Goal: Register for event/course: Register for event/course

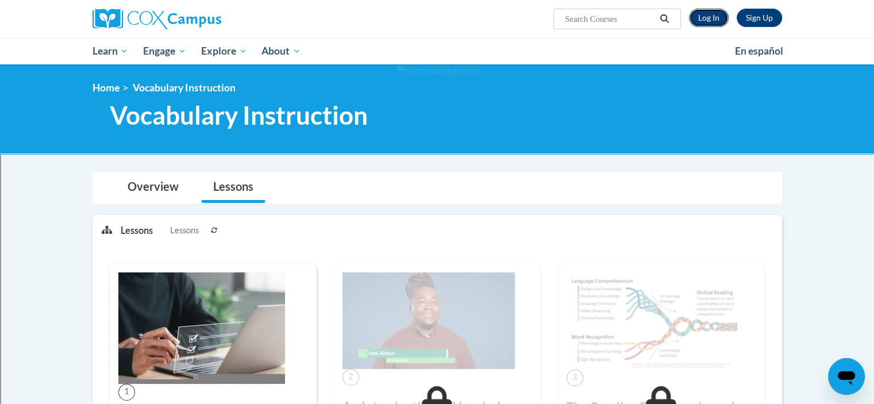
click at [713, 20] on link "Log In" at bounding box center [709, 18] width 40 height 18
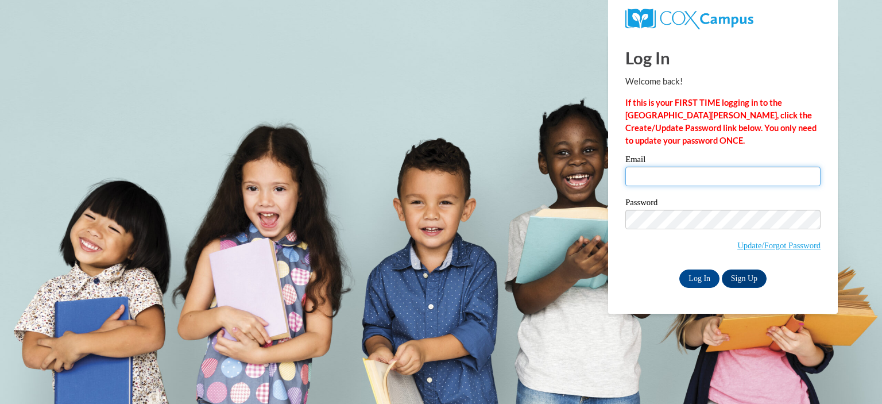
click at [692, 169] on input "Email" at bounding box center [723, 177] width 195 height 20
type input "weller@erinschool.org"
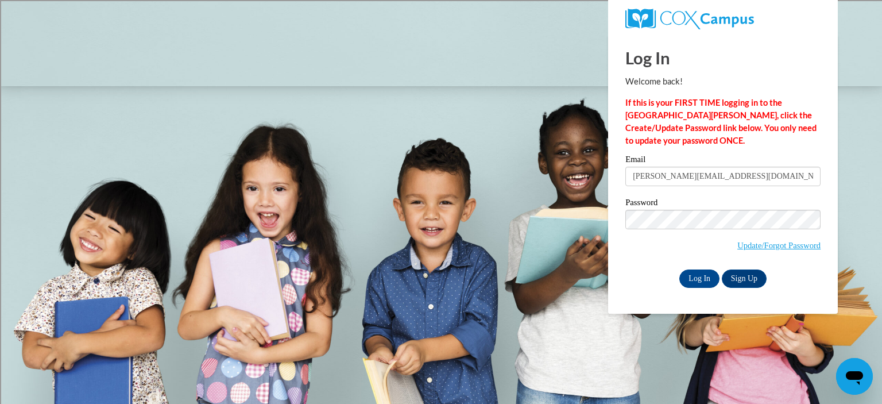
click at [714, 203] on label "Password" at bounding box center [723, 203] width 195 height 11
click at [702, 273] on input "Log In" at bounding box center [700, 278] width 40 height 18
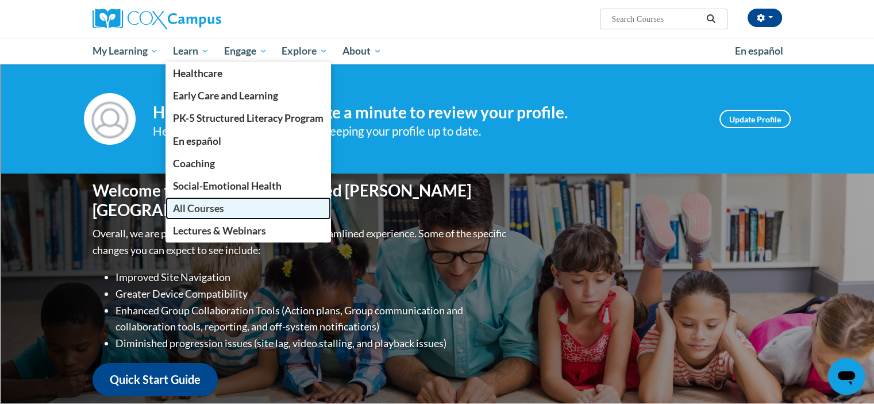
click at [203, 208] on span "All Courses" at bounding box center [198, 208] width 51 height 12
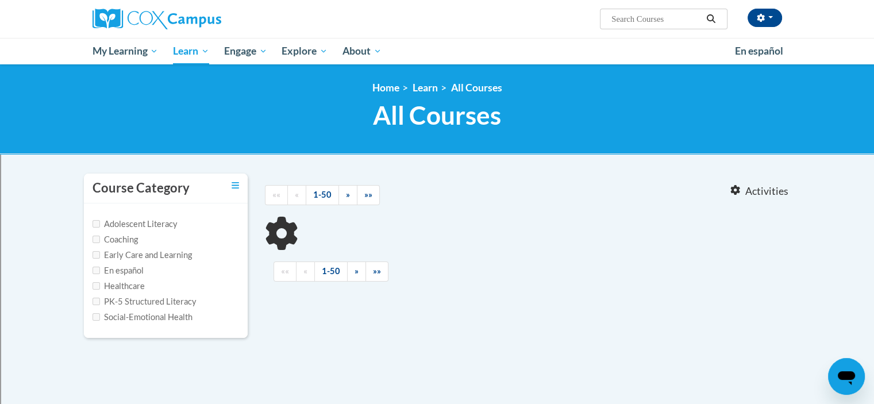
click at [632, 12] on input "Search..." at bounding box center [656, 19] width 92 height 14
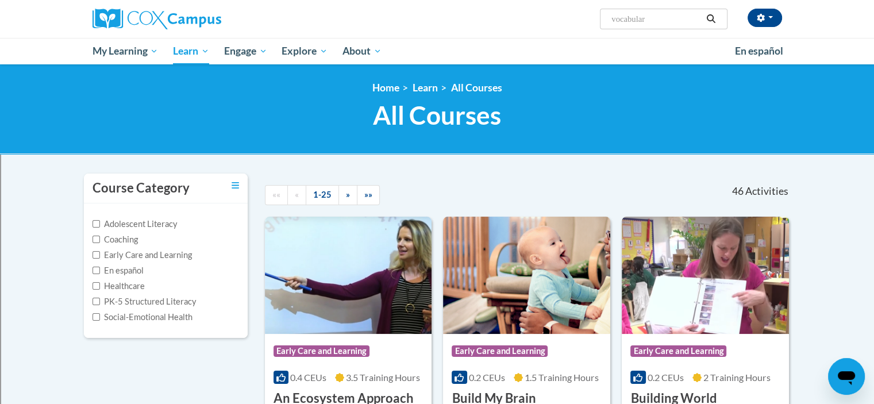
type input "vocabulary"
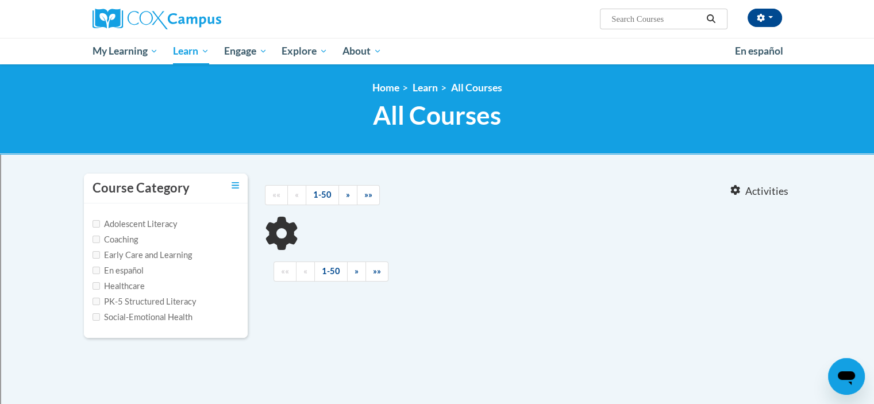
type input "vocabulary"
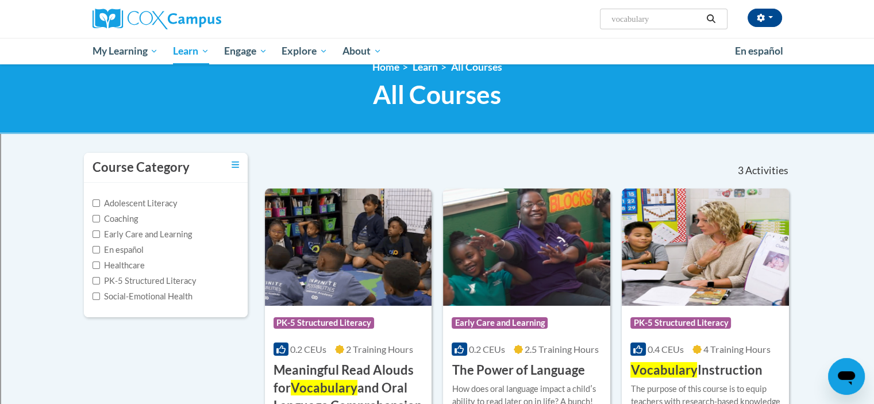
scroll to position [4, 0]
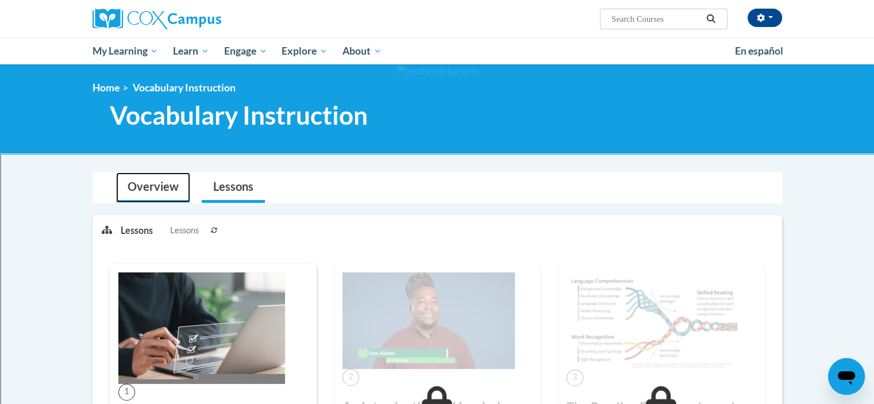
click at [125, 192] on link "Overview" at bounding box center [153, 187] width 74 height 30
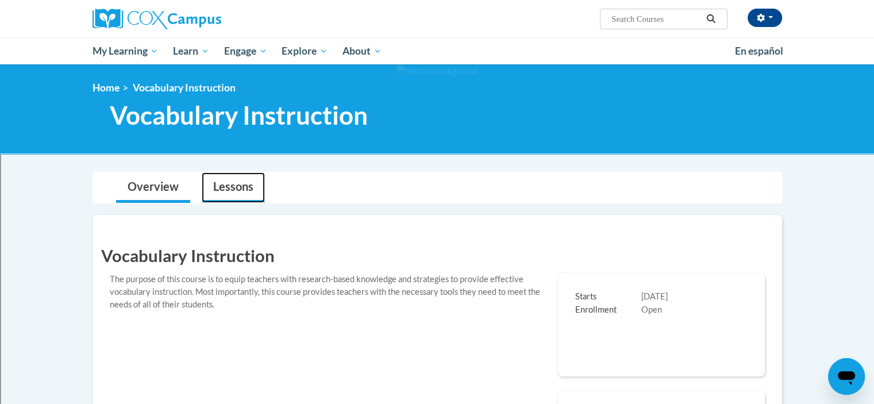
click at [231, 198] on link "Lessons" at bounding box center [233, 187] width 63 height 30
click at [241, 195] on link "Lessons" at bounding box center [233, 187] width 63 height 30
click at [771, 19] on button "button" at bounding box center [764, 18] width 34 height 18
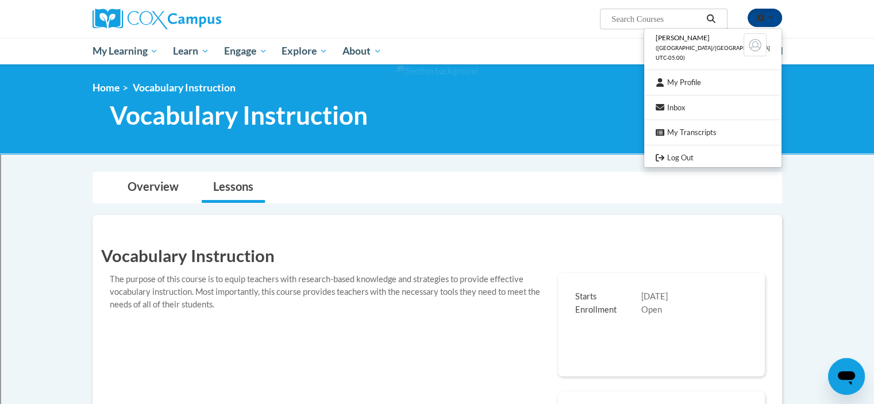
click at [524, 94] on ol "Home Vocabulary Instruction" at bounding box center [436, 88] width 689 height 13
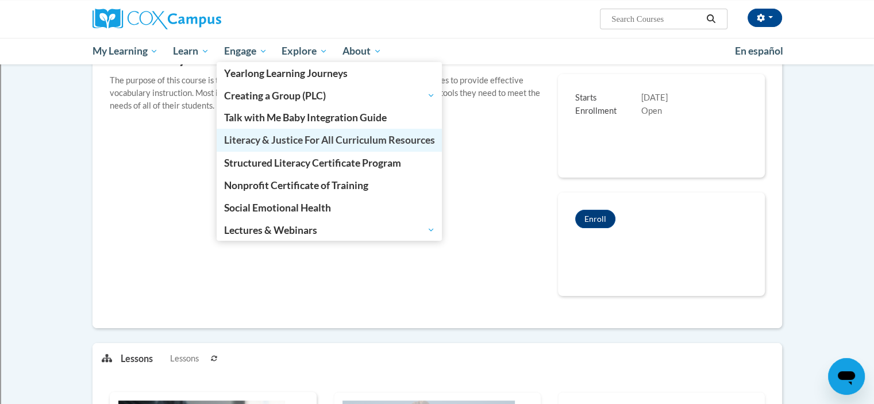
scroll to position [199, 0]
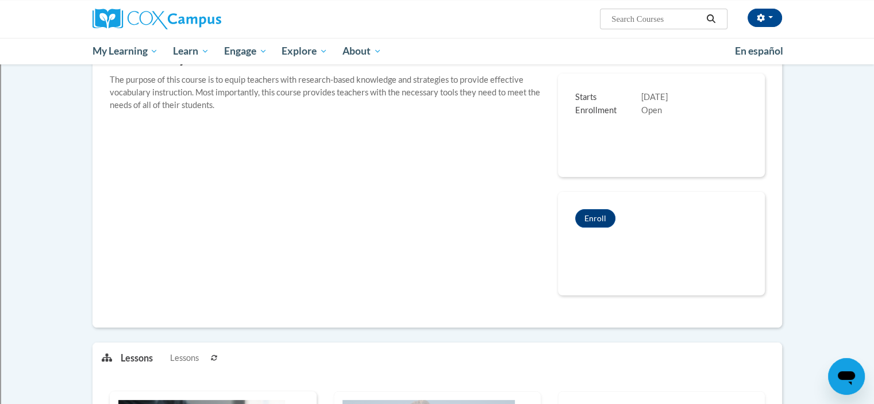
click at [495, 238] on div "Vocabulary Instruction The purpose of this course is to equip teachers with res…" at bounding box center [437, 171] width 672 height 277
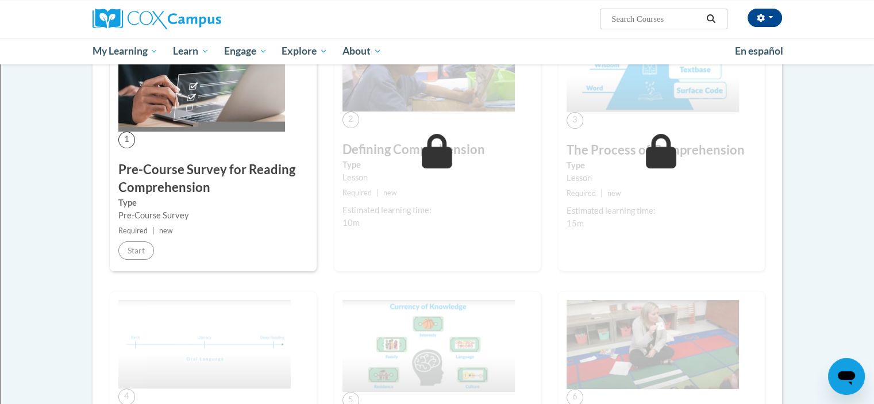
scroll to position [253, 0]
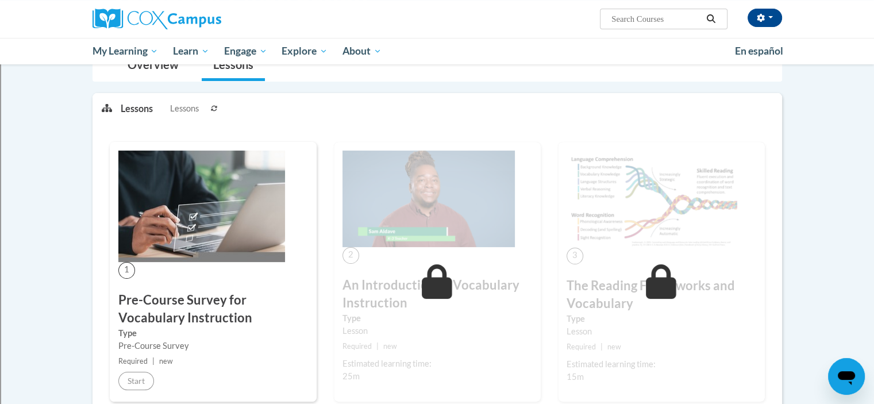
scroll to position [140, 0]
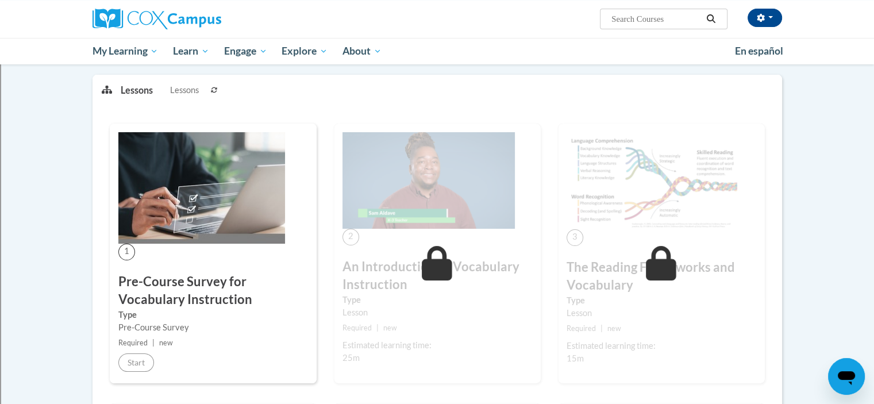
click at [213, 179] on img at bounding box center [201, 187] width 167 height 111
click at [186, 291] on h3 "Pre-Course Survey for Vocabulary Instruction" at bounding box center [213, 291] width 190 height 36
click at [165, 321] on div "Pre-Course Survey" at bounding box center [213, 327] width 190 height 13
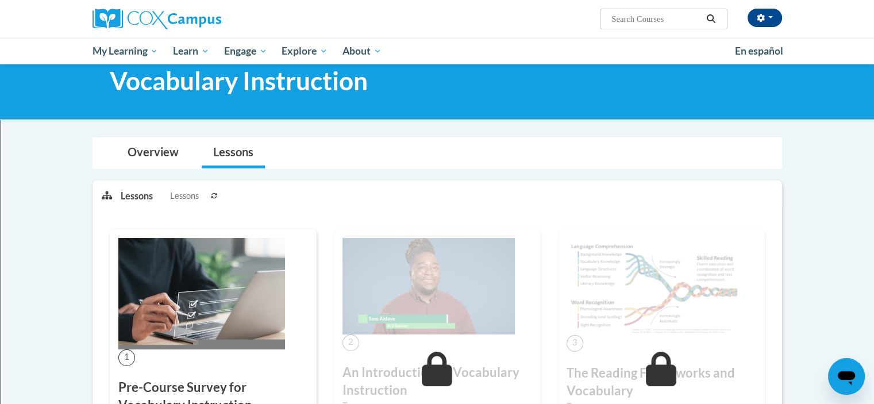
scroll to position [106, 0]
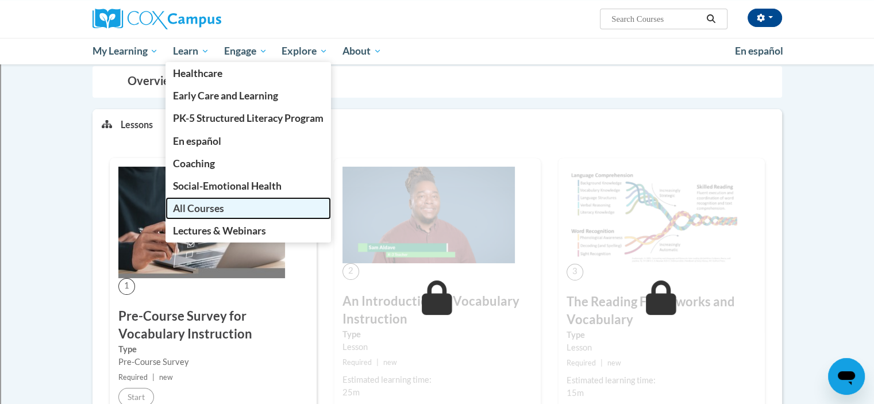
click at [195, 212] on span "All Courses" at bounding box center [198, 208] width 51 height 12
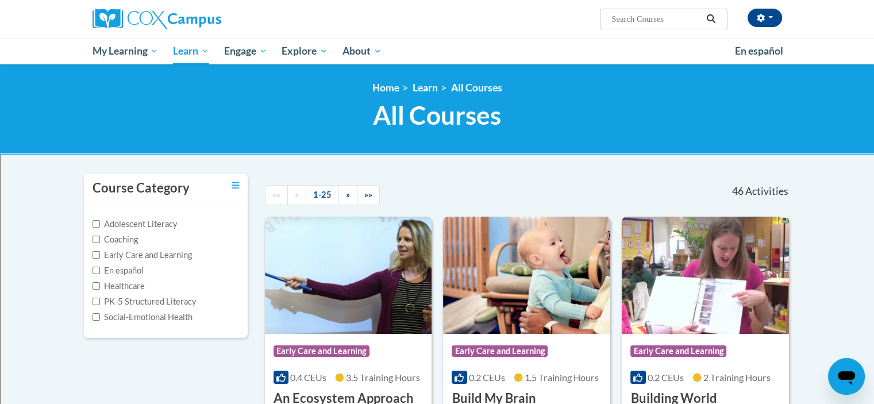
click at [679, 20] on input "Search..." at bounding box center [656, 19] width 92 height 14
type input "vocabulary"
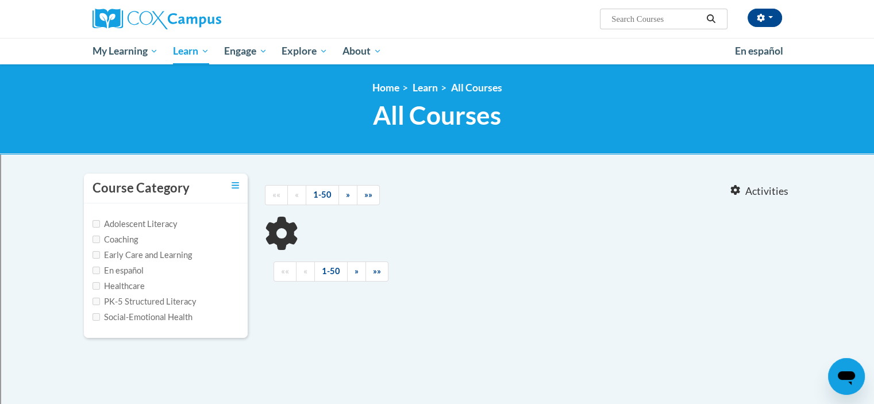
type input "vocabulary"
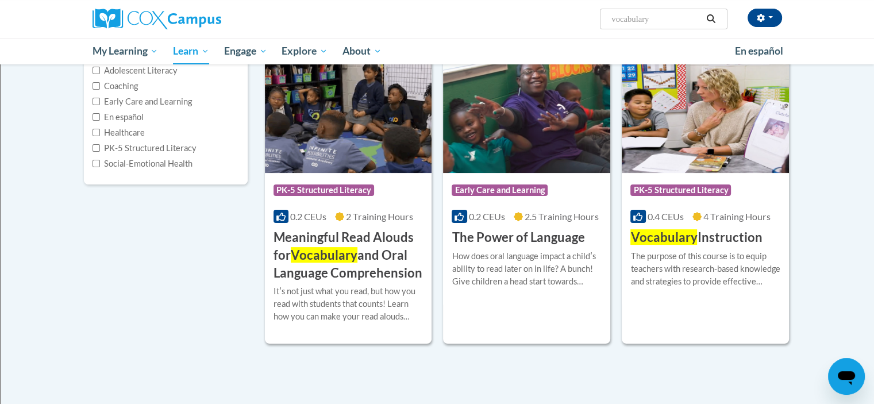
scroll to position [152, 0]
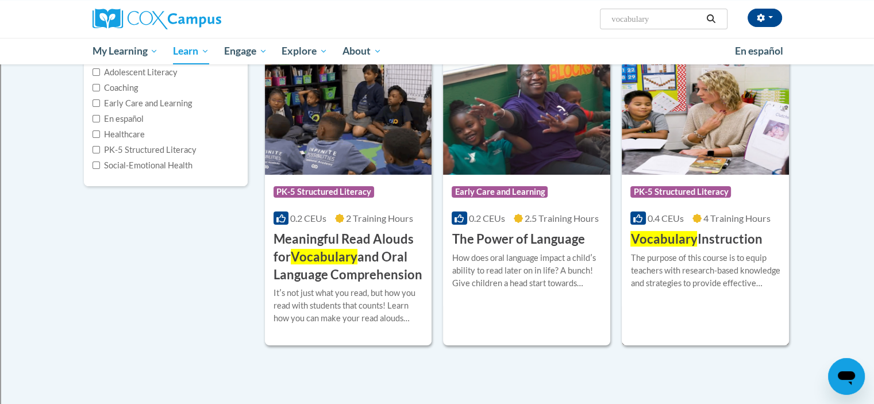
click at [696, 94] on img at bounding box center [704, 115] width 167 height 117
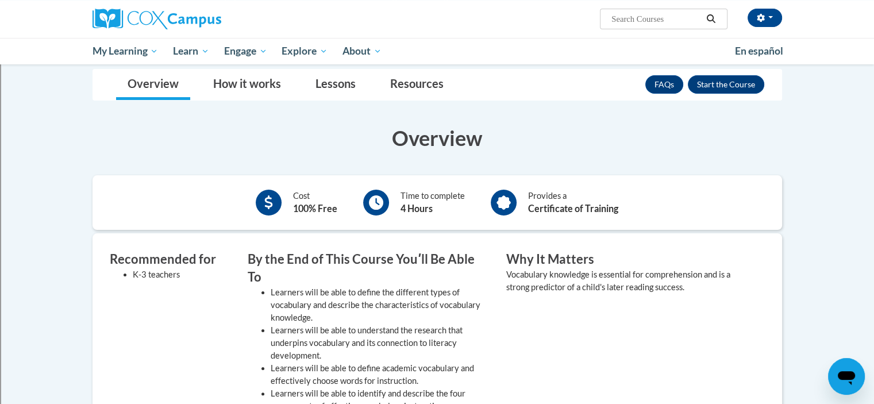
scroll to position [164, 0]
click at [325, 84] on link "Lessons" at bounding box center [335, 85] width 63 height 30
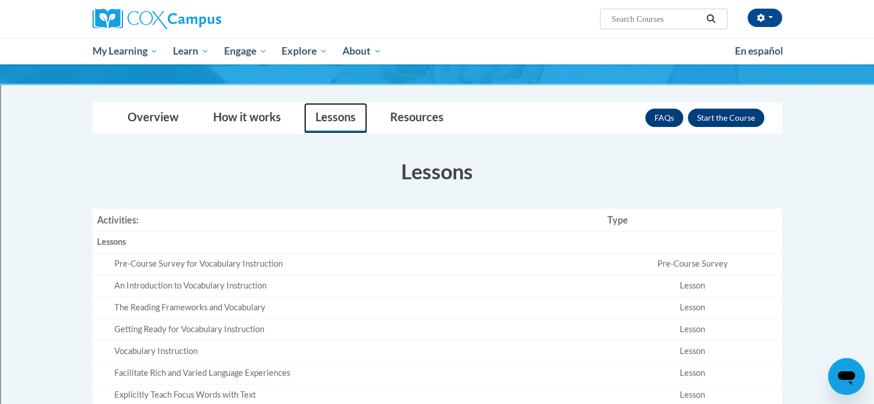
scroll to position [67, 0]
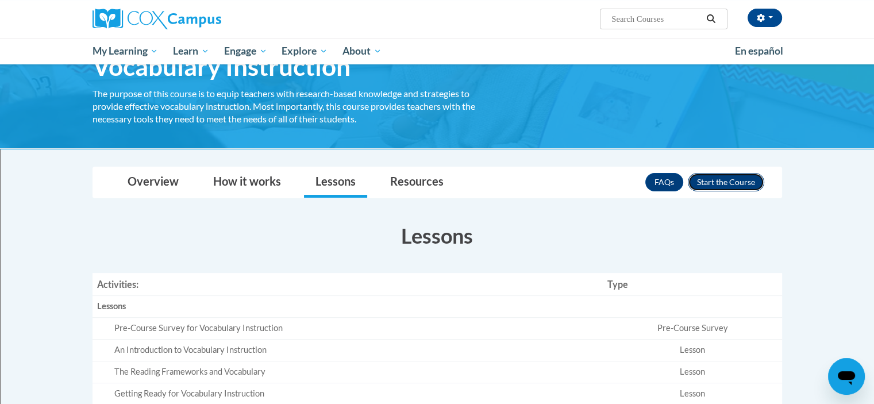
click at [712, 174] on button "Enroll" at bounding box center [726, 182] width 76 height 18
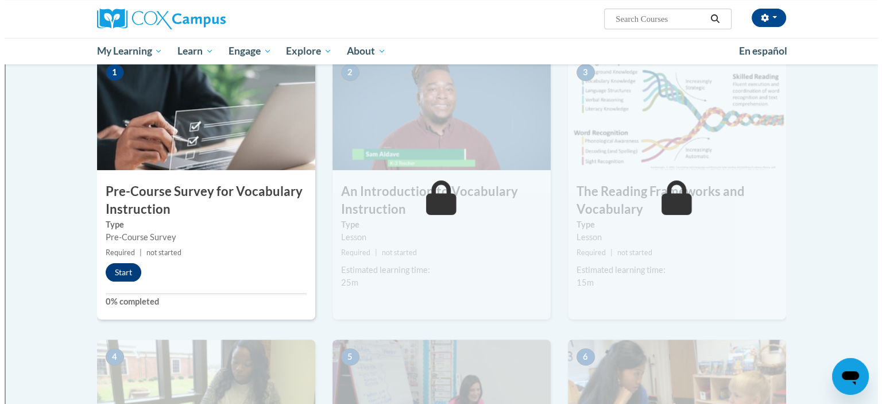
scroll to position [244, 0]
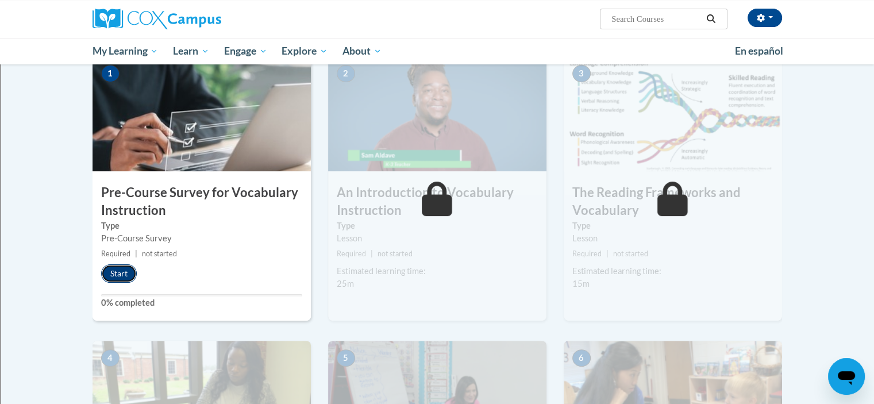
click at [118, 271] on button "Start" at bounding box center [119, 273] width 36 height 18
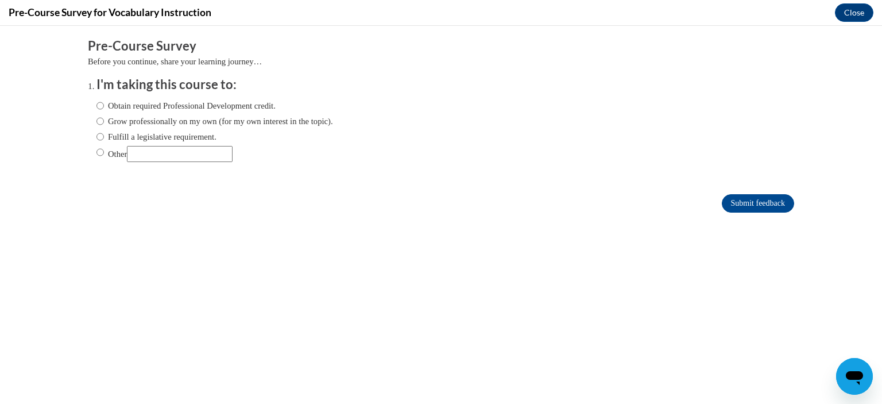
scroll to position [0, 0]
click at [96, 140] on input "Fulfill a legislative requirement." at bounding box center [99, 136] width 7 height 13
radio input "true"
click at [726, 199] on input "Submit feedback" at bounding box center [758, 203] width 72 height 18
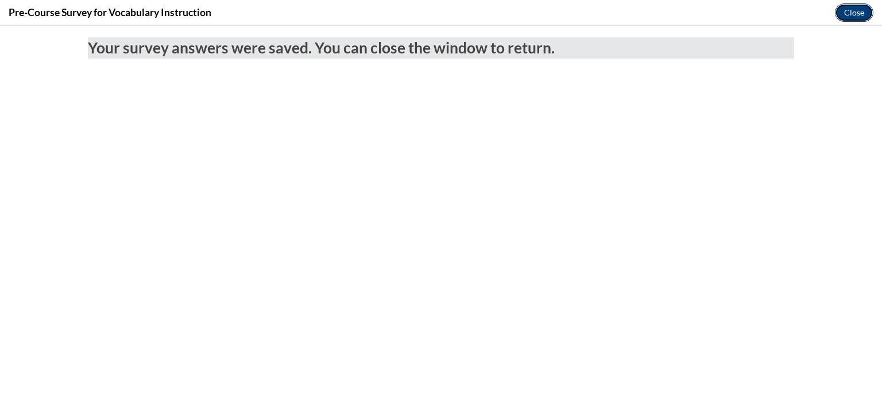
click at [857, 13] on button "Close" at bounding box center [854, 12] width 38 height 18
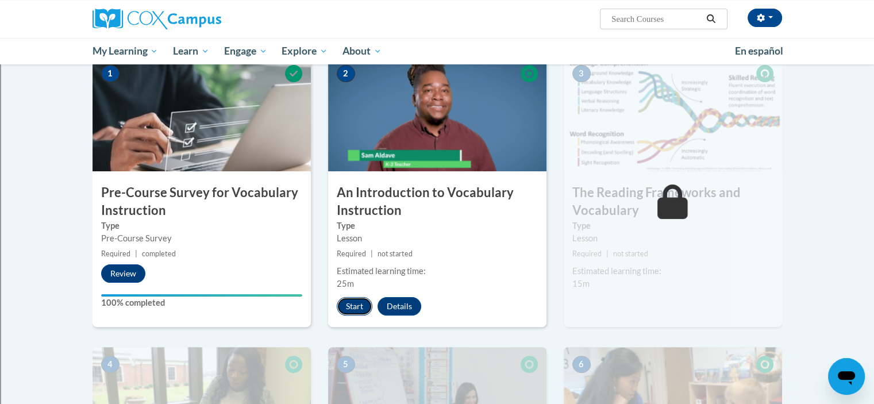
click at [356, 310] on button "Start" at bounding box center [355, 306] width 36 height 18
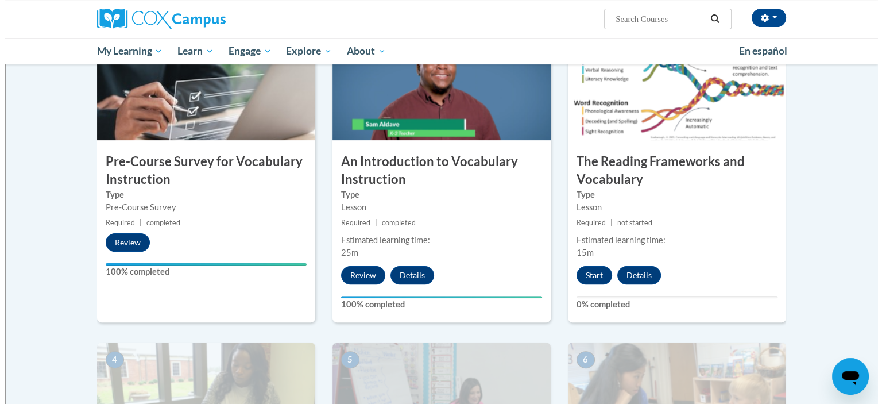
scroll to position [275, 0]
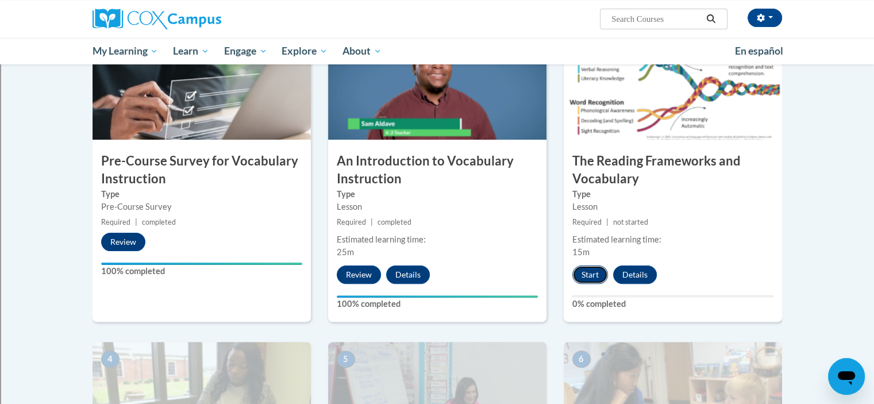
click at [589, 275] on button "Start" at bounding box center [590, 274] width 36 height 18
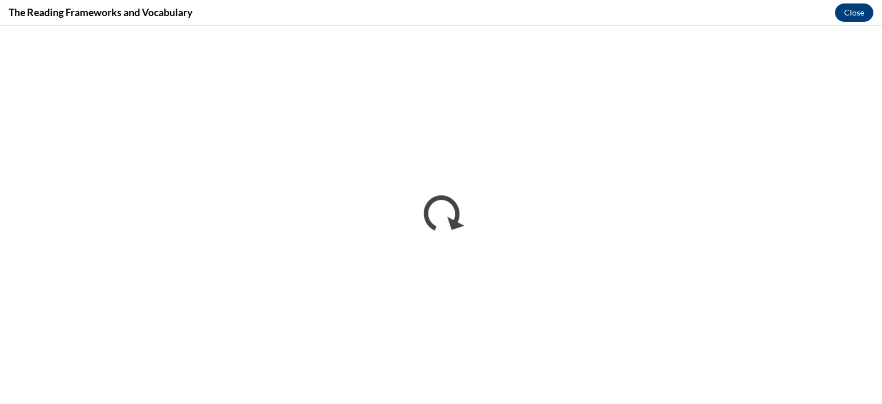
scroll to position [0, 0]
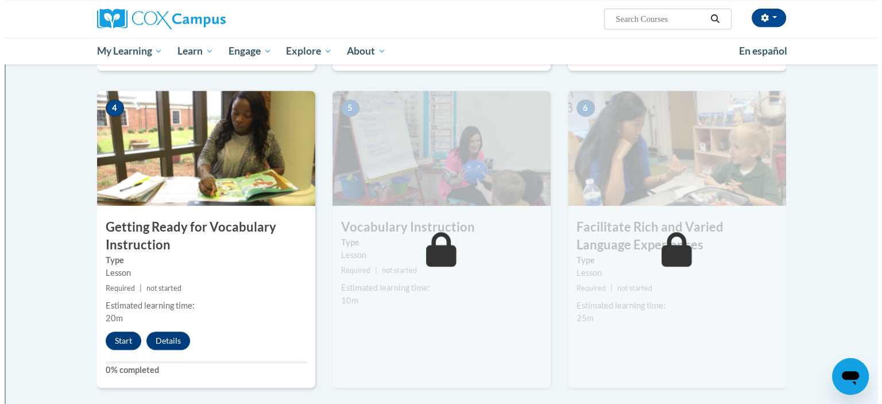
scroll to position [525, 0]
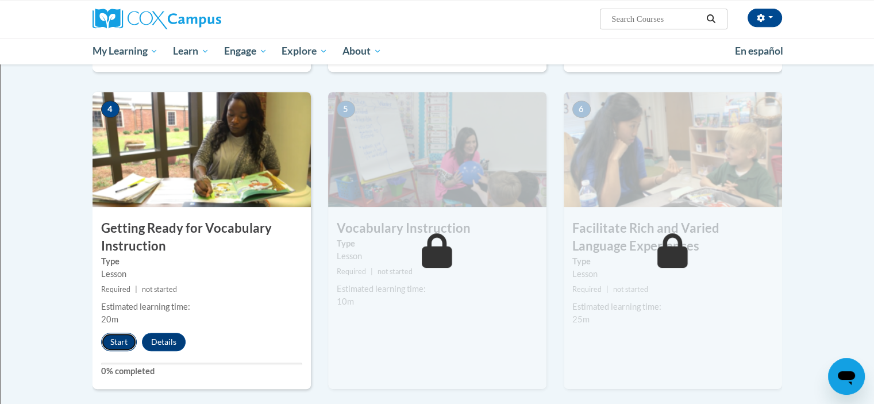
click at [106, 344] on button "Start" at bounding box center [119, 342] width 36 height 18
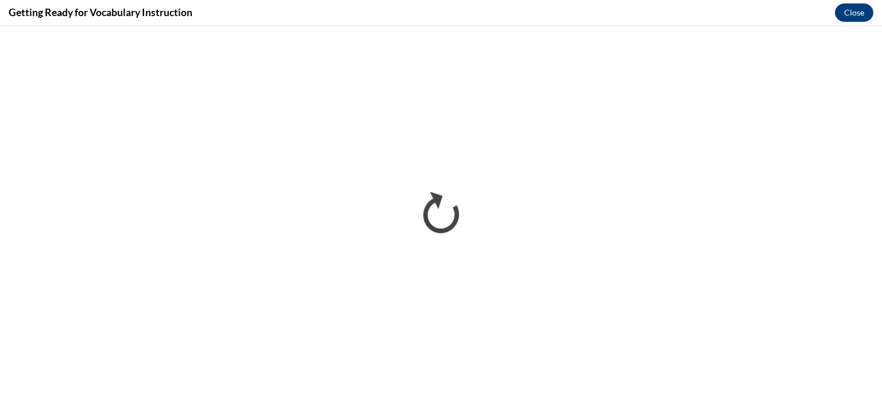
scroll to position [0, 0]
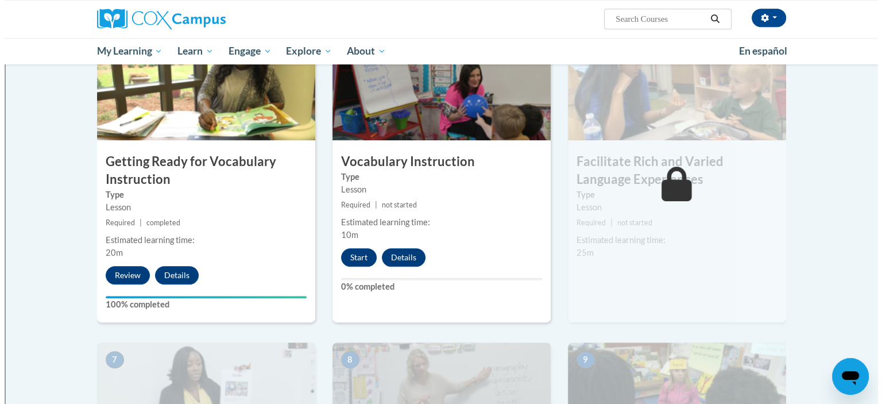
scroll to position [586, 0]
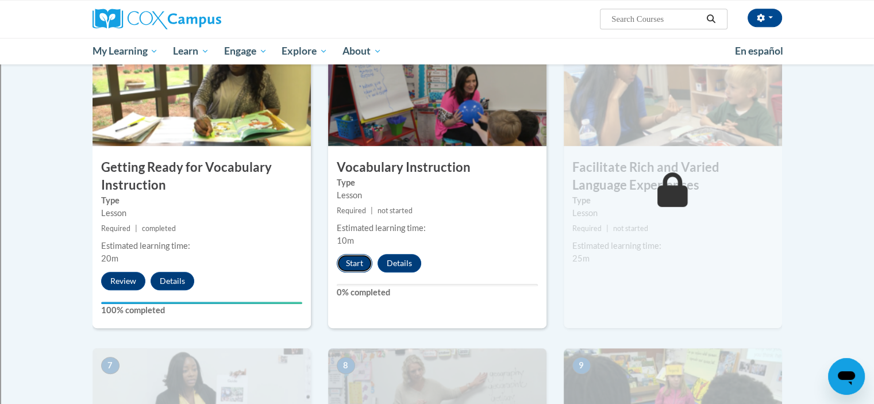
click at [345, 270] on button "Start" at bounding box center [355, 263] width 36 height 18
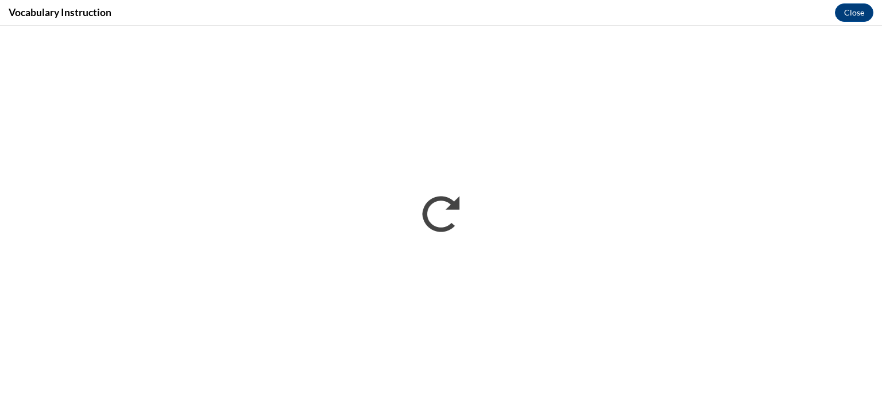
scroll to position [0, 0]
